Goal: Navigation & Orientation: Find specific page/section

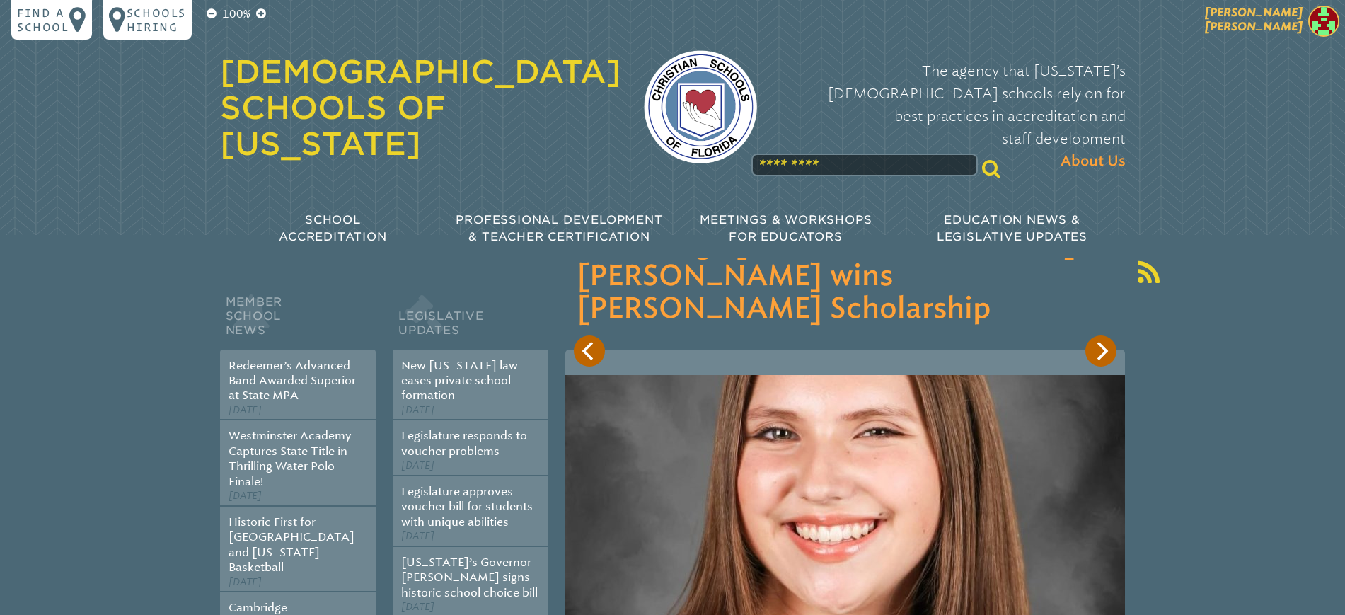
click at [1292, 22] on span "[PERSON_NAME]" at bounding box center [1254, 20] width 98 height 28
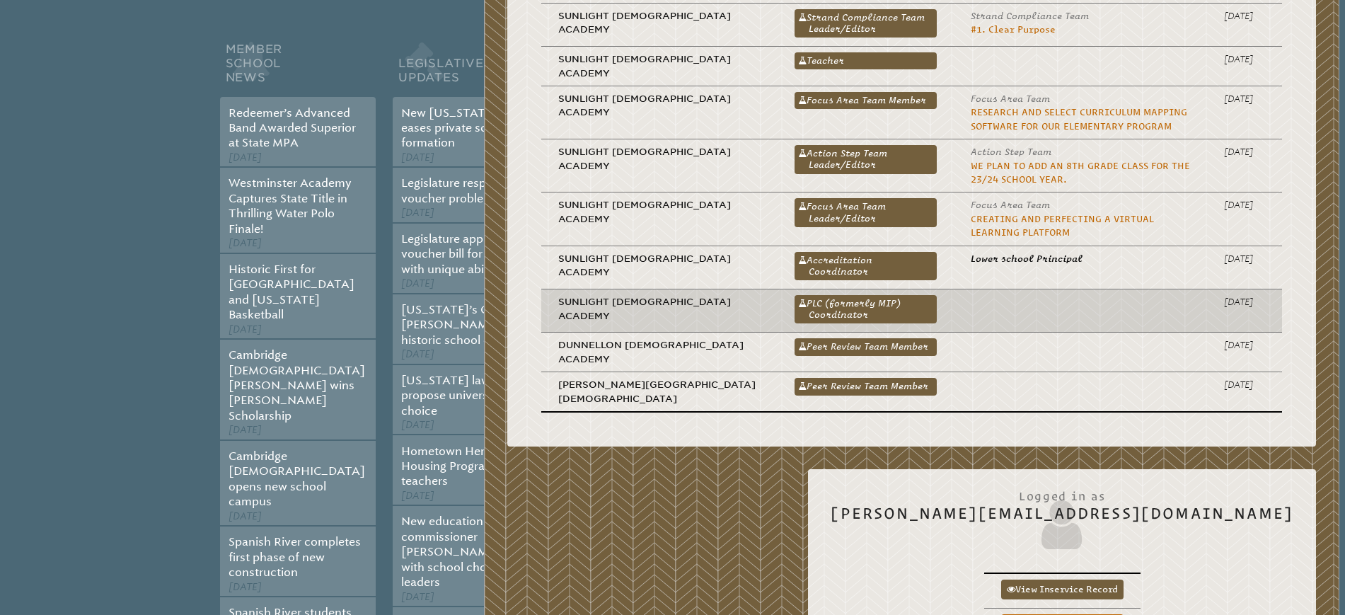
scroll to position [265, 0]
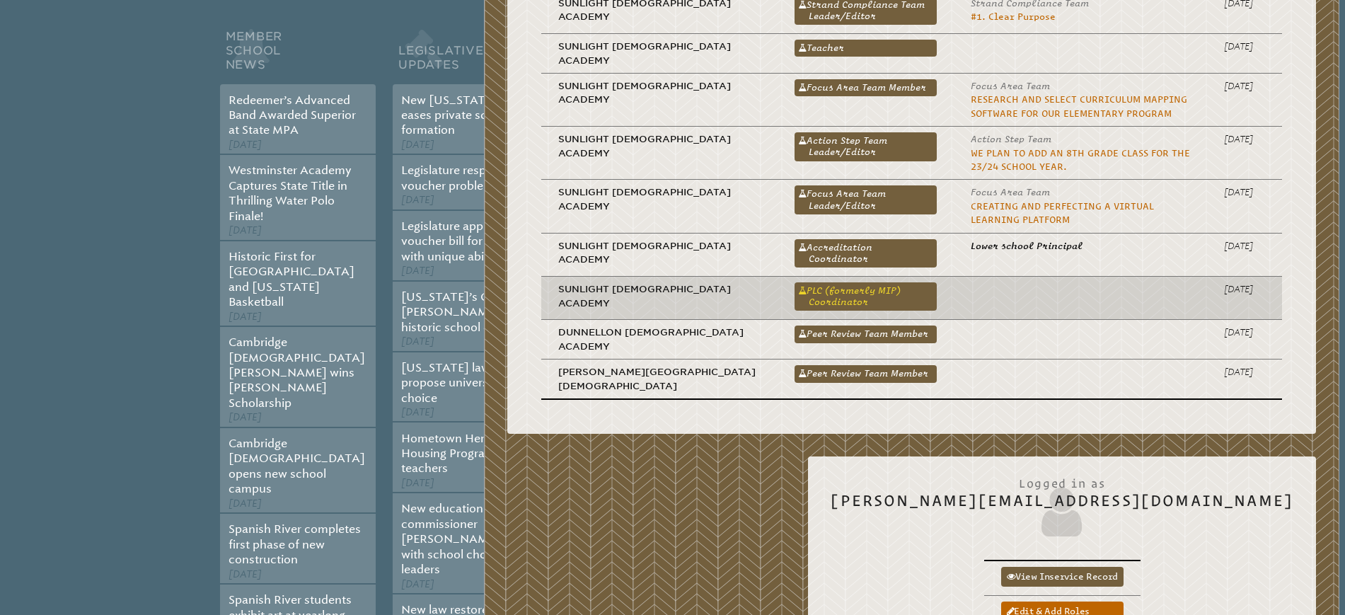
click at [794, 285] on link "PLC (formerly MIP) Coordinator" at bounding box center [865, 296] width 142 height 28
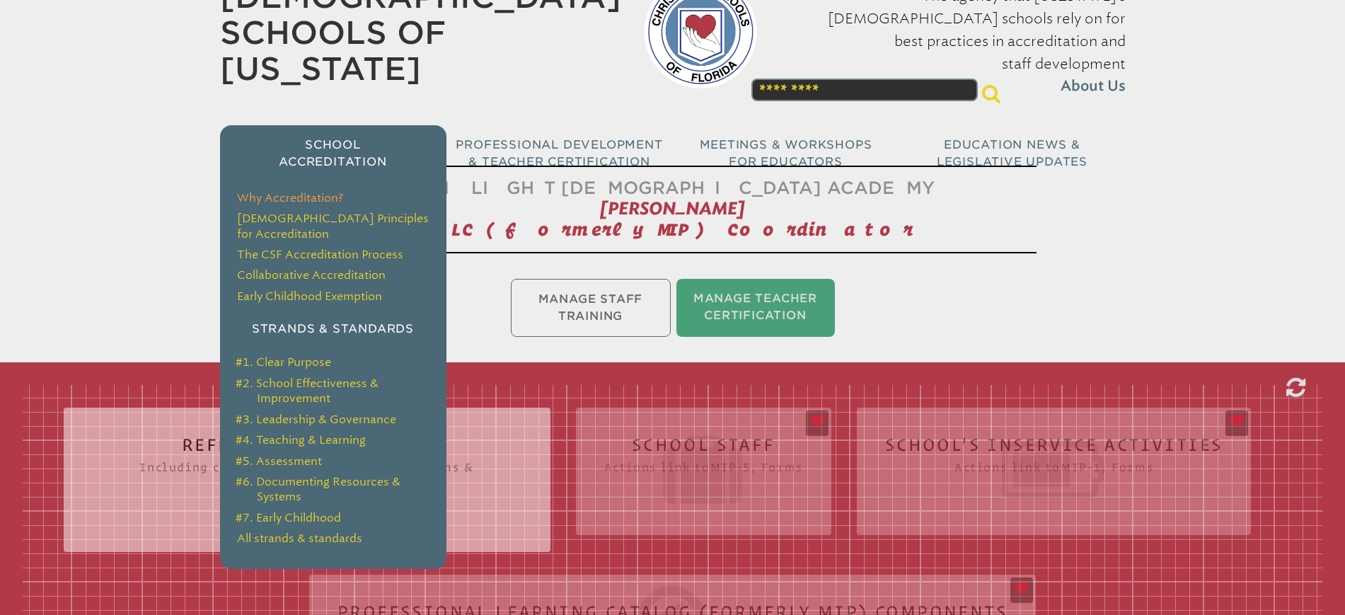
scroll to position [177, 0]
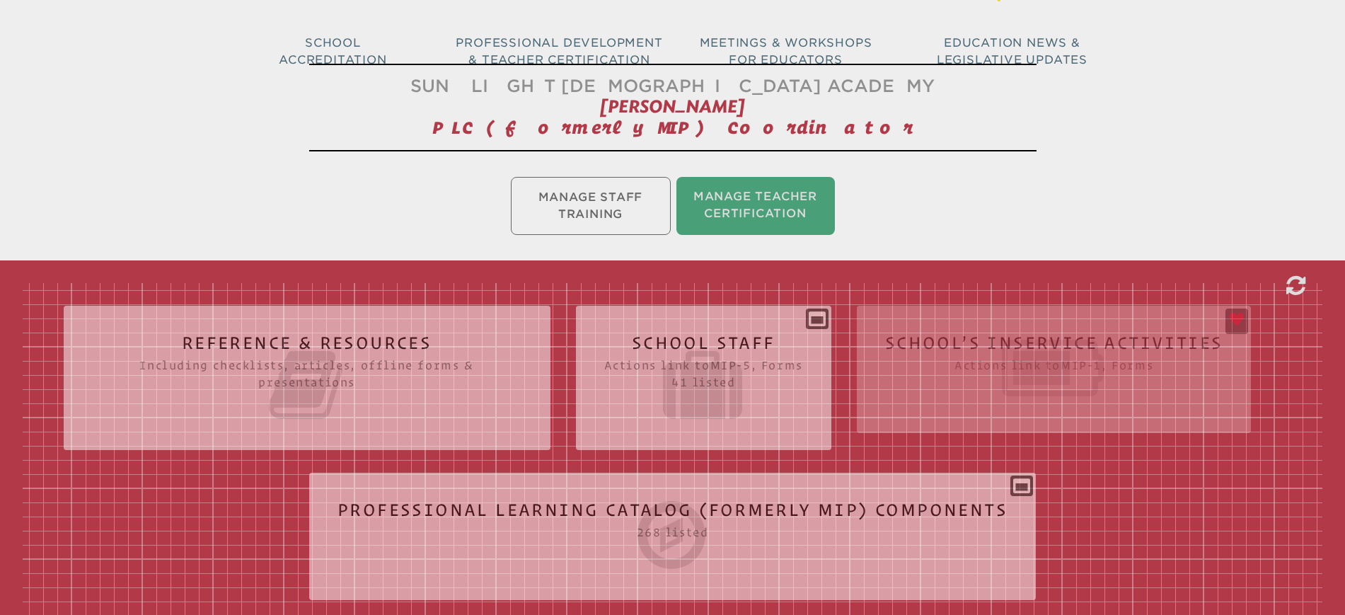
click at [1093, 355] on icon at bounding box center [1054, 367] width 338 height 79
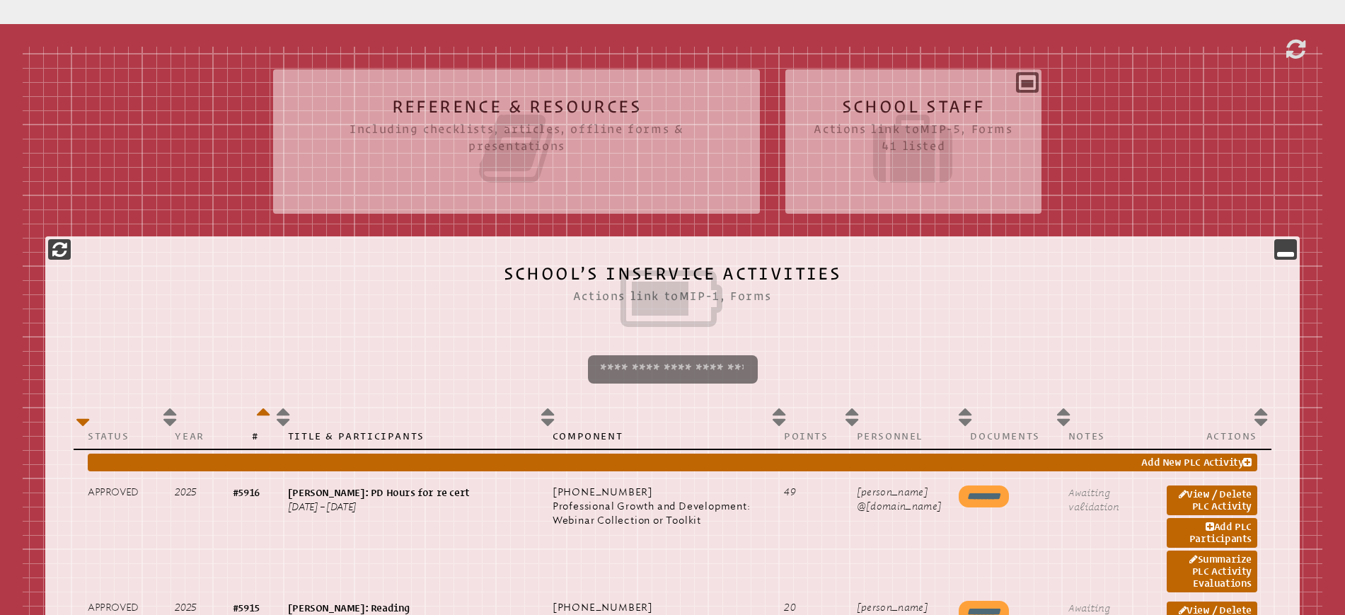
scroll to position [516, 0]
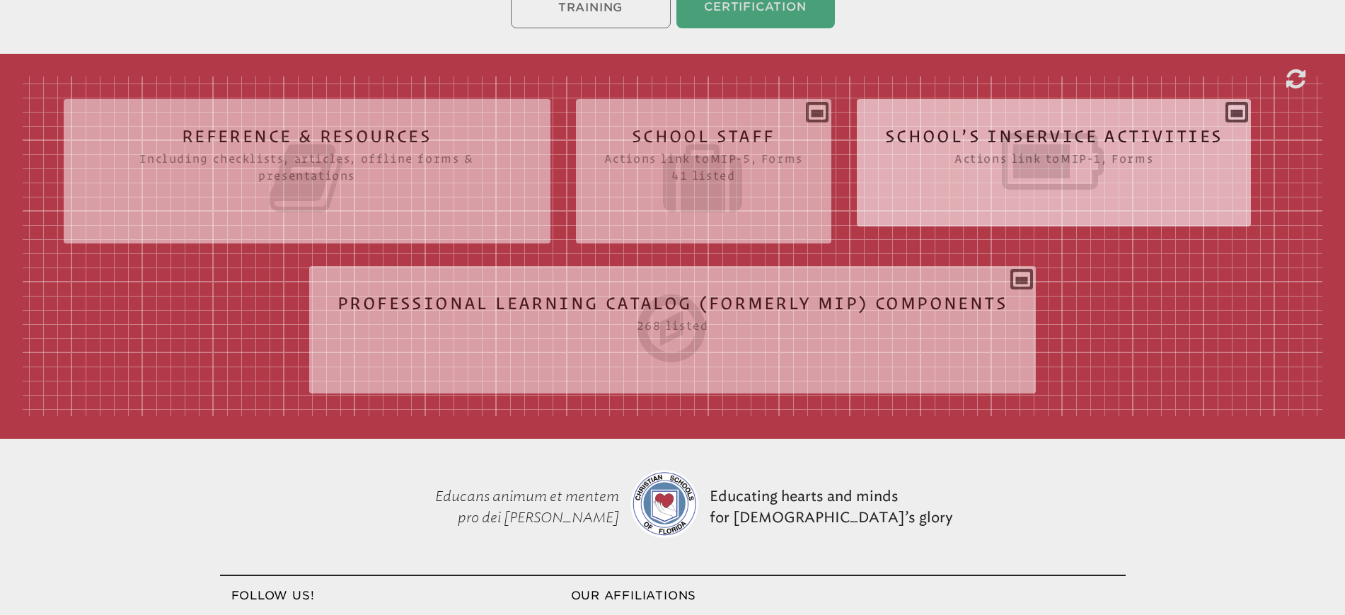
scroll to position [315, 0]
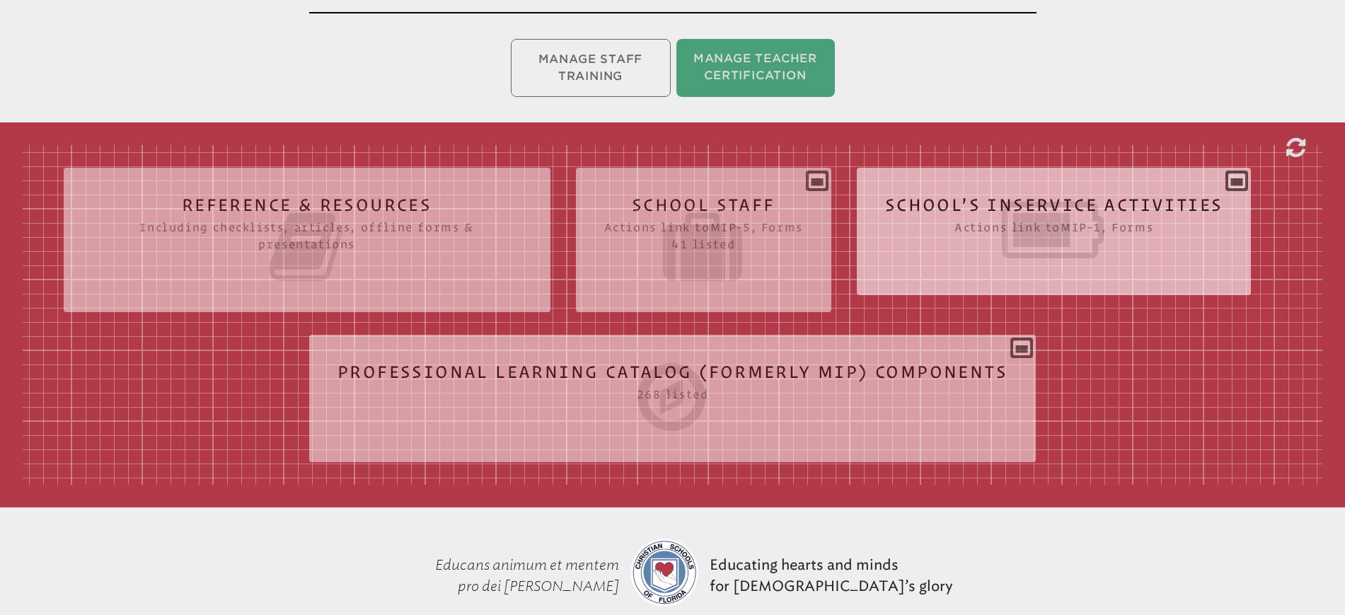
click at [1063, 218] on icon at bounding box center [1054, 229] width 338 height 79
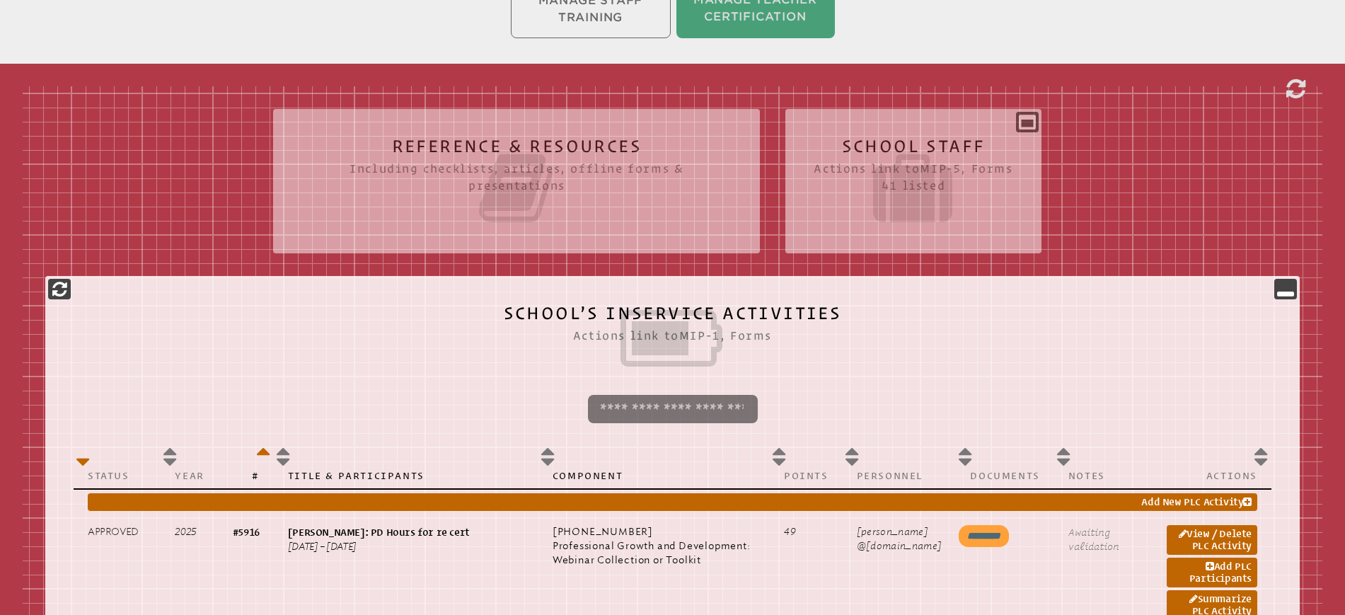
scroll to position [226, 0]
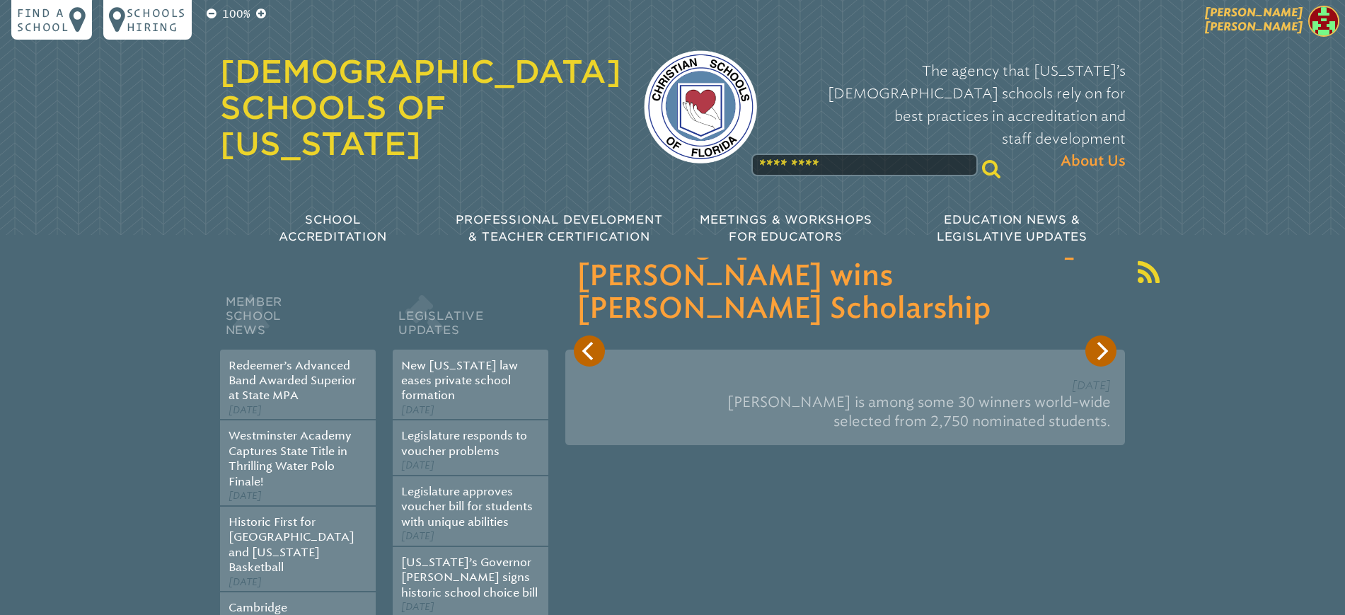
click at [1282, 23] on span "[PERSON_NAME]" at bounding box center [1254, 20] width 98 height 28
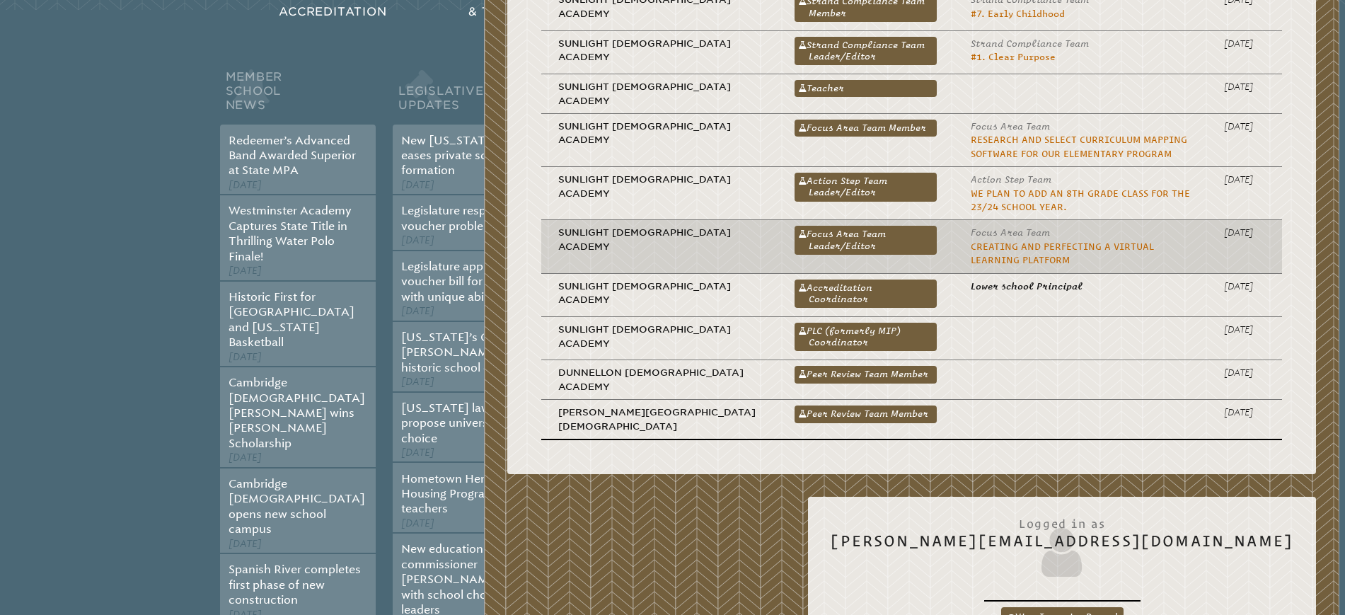
scroll to position [265, 0]
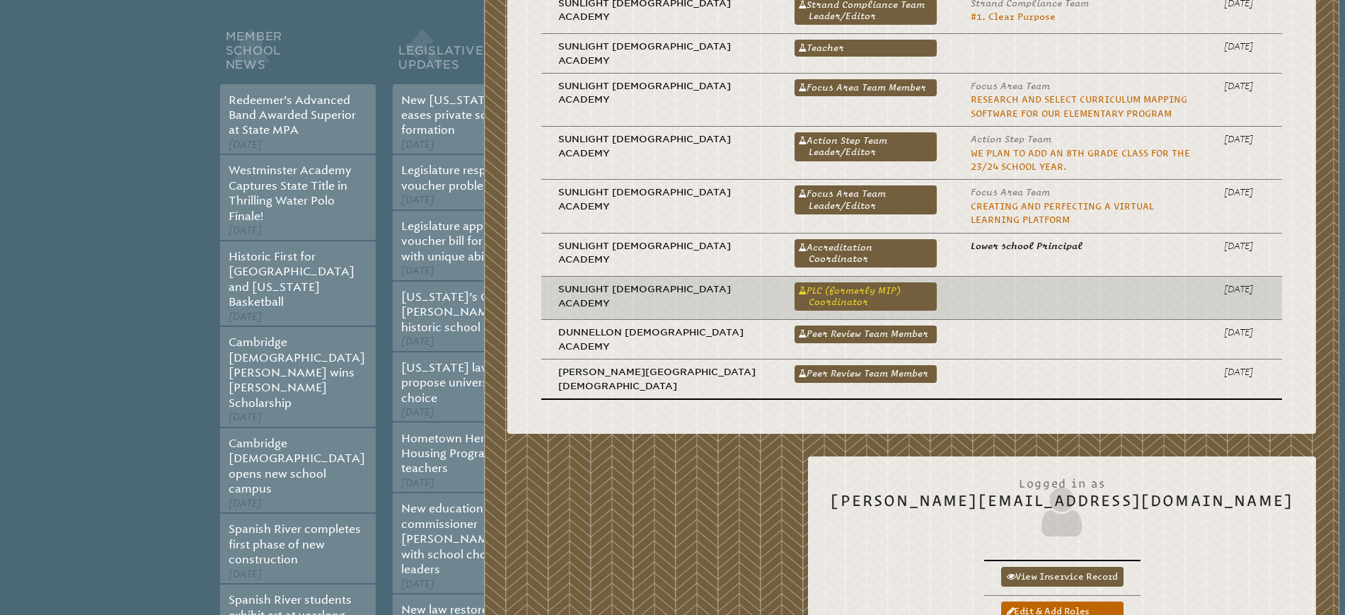
click at [794, 289] on link "PLC (formerly MIP) Coordinator" at bounding box center [865, 296] width 142 height 28
